Goal: Information Seeking & Learning: Find specific page/section

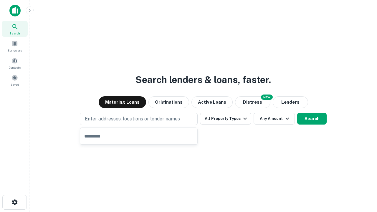
type input "**********"
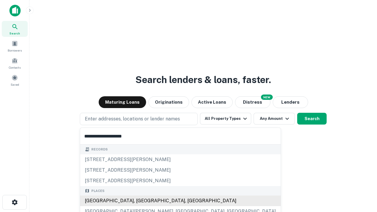
click at [141, 201] on div "[GEOGRAPHIC_DATA], [GEOGRAPHIC_DATA], [GEOGRAPHIC_DATA]" at bounding box center [180, 201] width 201 height 11
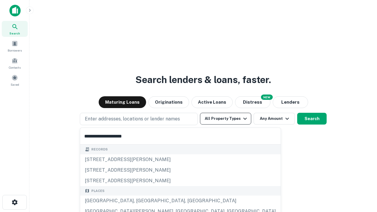
click at [226, 119] on button "All Property Types" at bounding box center [225, 119] width 51 height 12
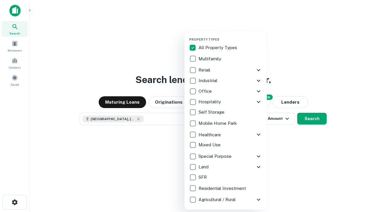
click at [231, 36] on button "button" at bounding box center [230, 36] width 83 height 0
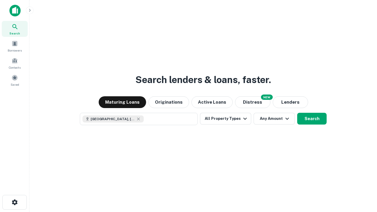
scroll to position [9, 0]
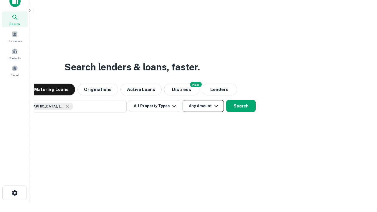
click at [183, 100] on button "Any Amount" at bounding box center [203, 106] width 41 height 12
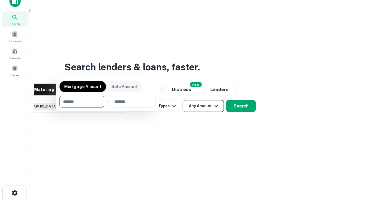
scroll to position [42, 167]
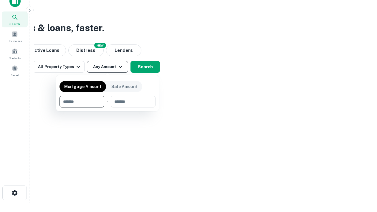
type input "*******"
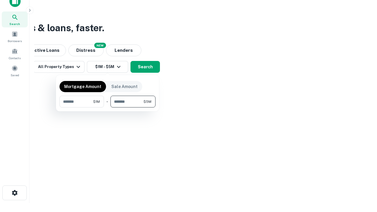
type input "*******"
click at [108, 108] on button "button" at bounding box center [108, 108] width 96 height 0
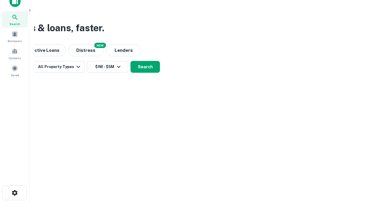
scroll to position [9, 0]
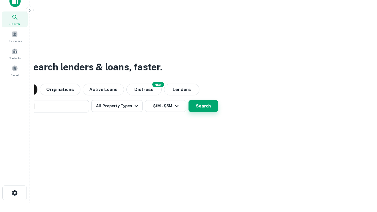
click at [189, 100] on button "Search" at bounding box center [203, 106] width 29 height 12
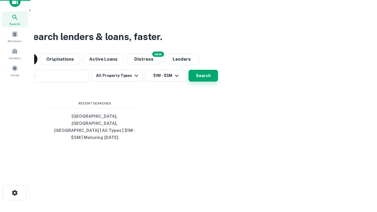
scroll to position [19, 167]
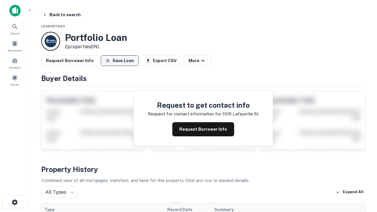
click at [120, 61] on button "Save Loan" at bounding box center [120, 60] width 38 height 11
click at [121, 61] on button "Save Loan" at bounding box center [120, 60] width 38 height 11
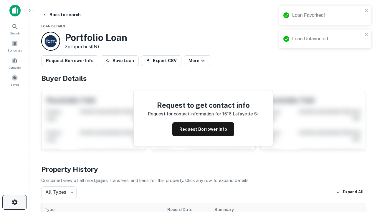
click at [14, 203] on icon "button" at bounding box center [14, 202] width 7 height 7
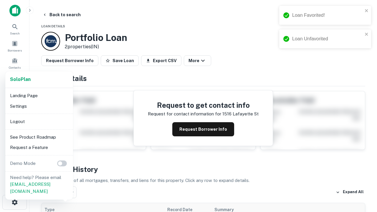
click at [39, 121] on li "Logout" at bounding box center [39, 121] width 63 height 11
